Goal: Use online tool/utility: Utilize a website feature to perform a specific function

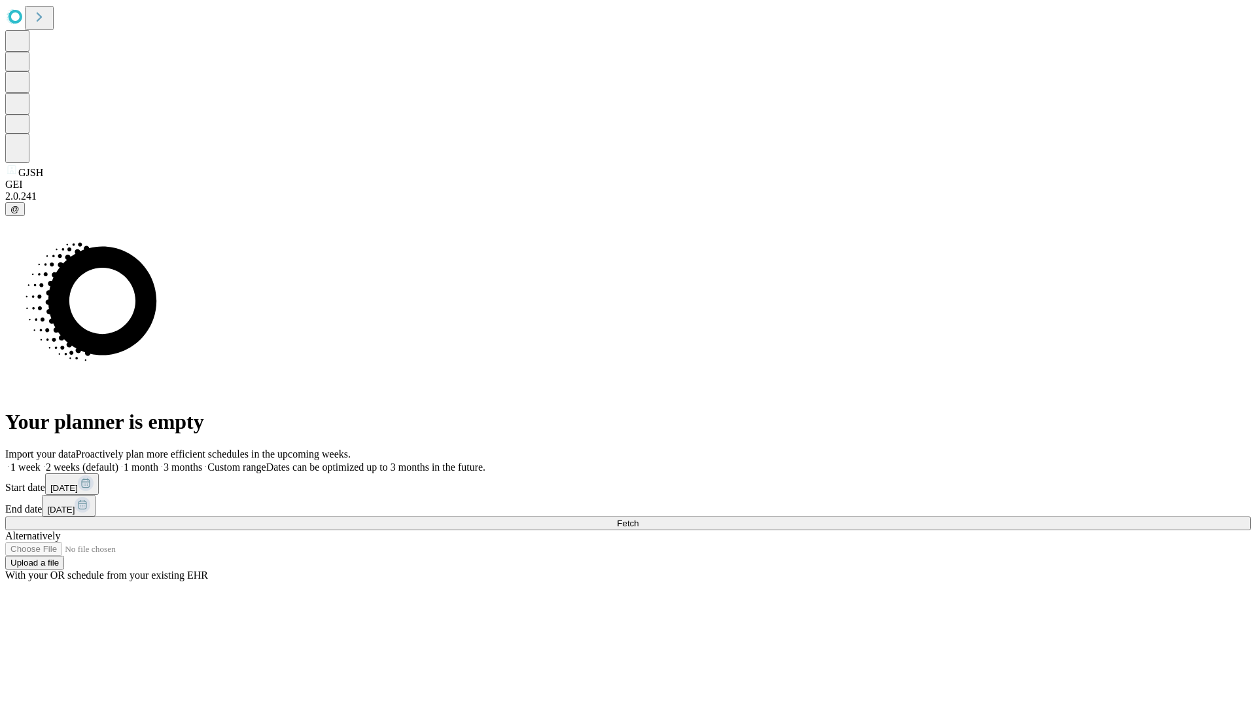
click at [639, 518] on span "Fetch" at bounding box center [628, 523] width 22 height 10
